Goal: Task Accomplishment & Management: Manage account settings

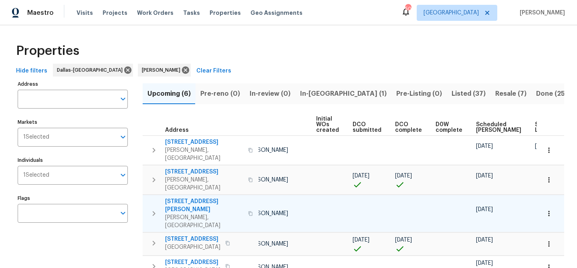
scroll to position [0, 89]
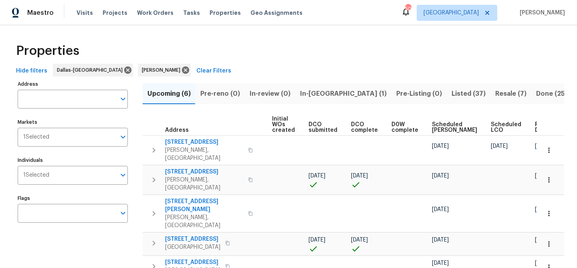
click at [535, 131] on div "Ready Date" at bounding box center [547, 127] width 25 height 11
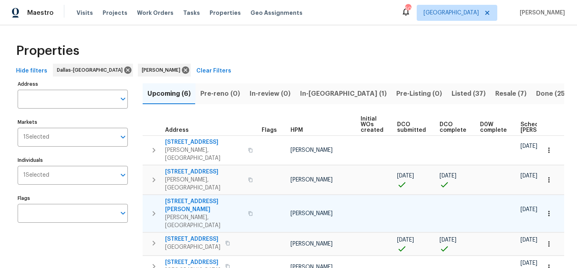
scroll to position [0, 97]
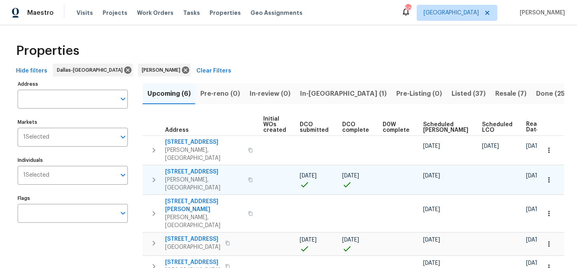
click at [202, 168] on span "8801 Falcon Crest Dr" at bounding box center [204, 172] width 78 height 8
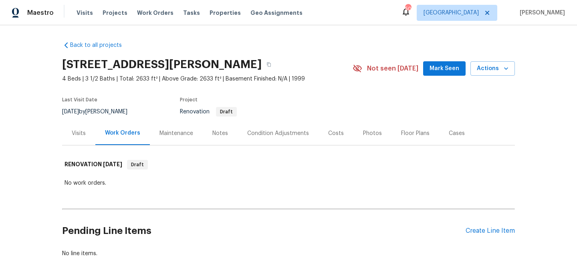
scroll to position [44, 0]
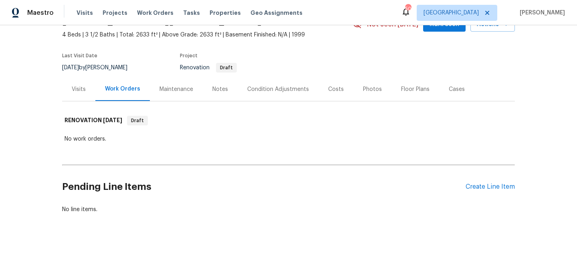
click at [222, 90] on div "Notes" at bounding box center [220, 89] width 16 height 8
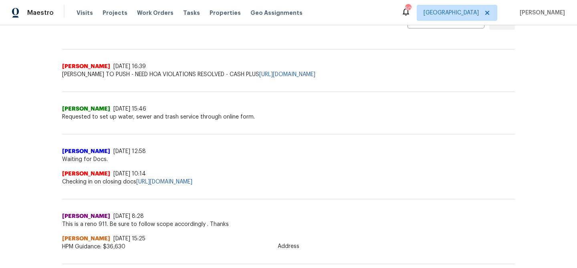
scroll to position [196, 0]
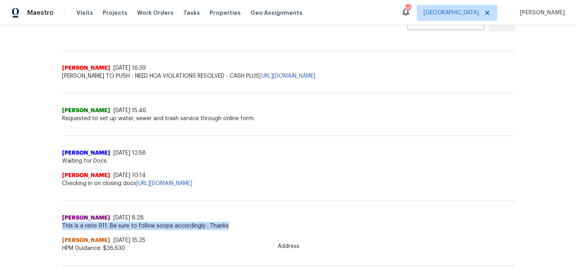
drag, startPoint x: 228, startPoint y: 235, endPoint x: 62, endPoint y: 236, distance: 165.6
click at [62, 230] on span "This is a reno 911. Be sure to follow scope accordingly . Thanks" at bounding box center [288, 226] width 453 height 8
copy span "This is a reno 911. Be sure to follow scope accordingly . Thanks"
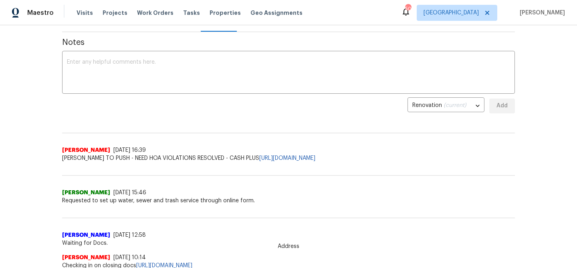
scroll to position [107, 0]
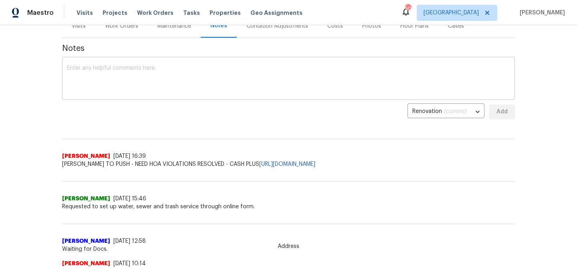
click at [77, 73] on textarea at bounding box center [288, 79] width 443 height 28
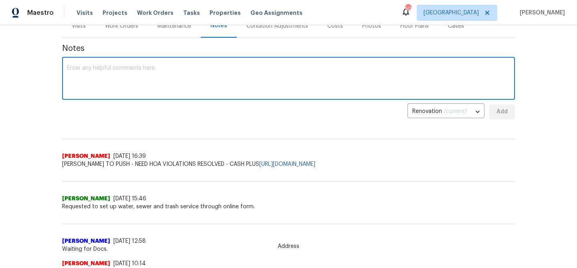
paste textarea "This is a reno 911. Be sure to follow scope accordingly . Thanks"
click at [110, 68] on textarea "This is a reno 911. Be sure to follow scope accordingly . Thanks" at bounding box center [288, 79] width 443 height 28
type textarea "This is a reno 911 and CASH +. Be sure to follow scope accordingly . Thanks"
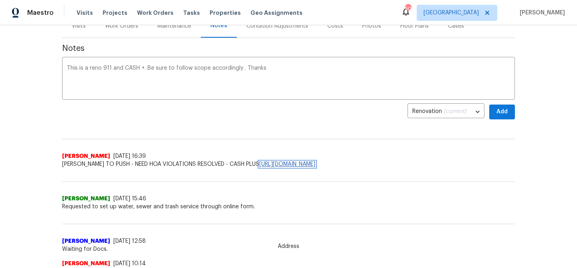
click at [283, 164] on link "[URL][DOMAIN_NAME]" at bounding box center [287, 165] width 56 height 6
click at [506, 111] on span "Add" at bounding box center [502, 112] width 13 height 10
